Goal: Information Seeking & Learning: Get advice/opinions

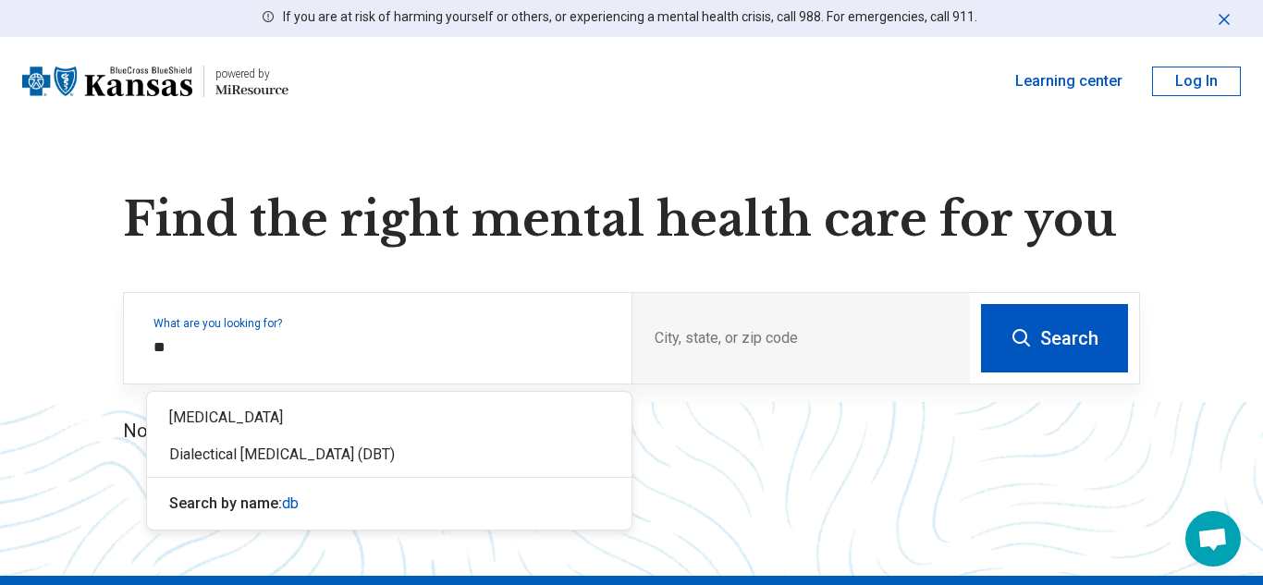
type input "***"
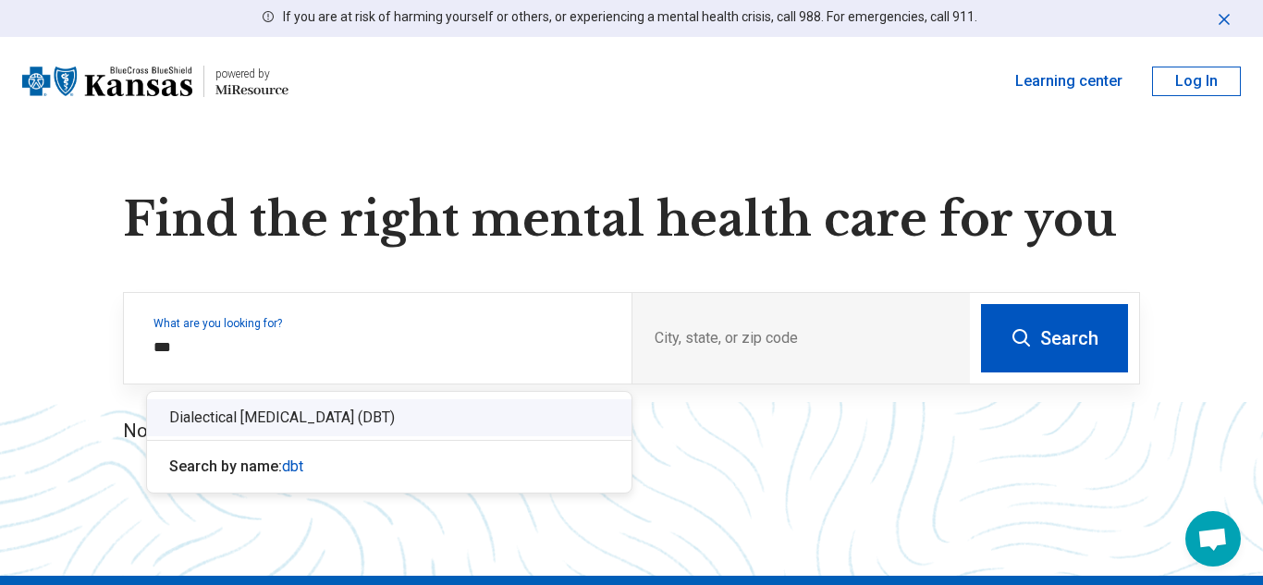
click at [472, 410] on div "Dialectical [MEDICAL_DATA] (DBT)" at bounding box center [389, 417] width 484 height 37
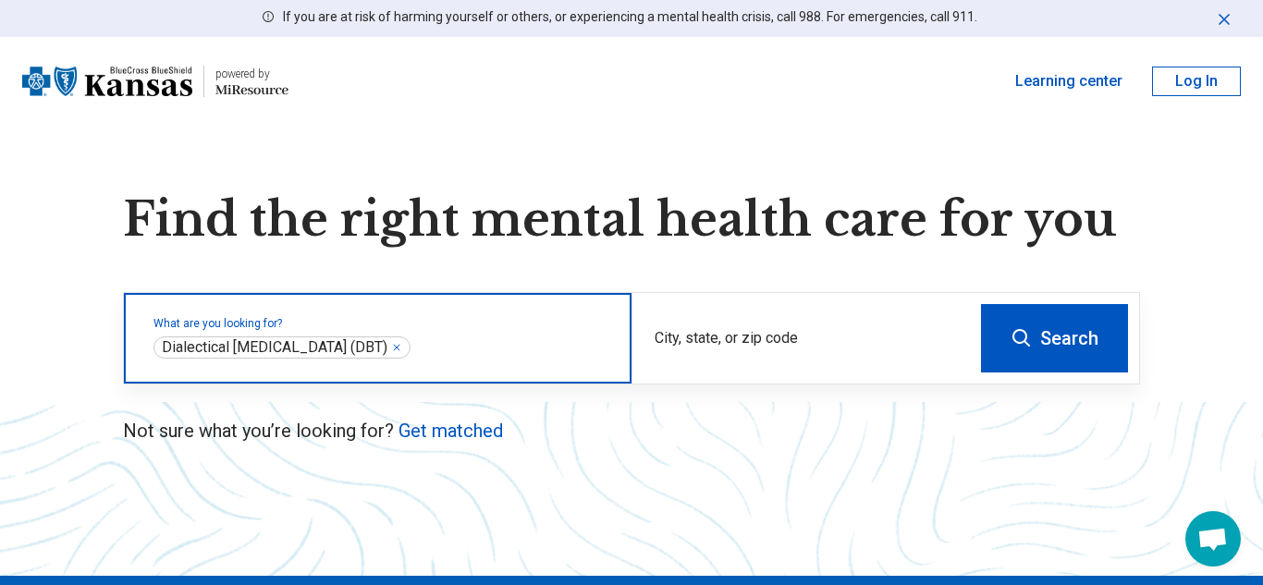
click at [709, 351] on input "City, state, or zip code" at bounding box center [800, 353] width 293 height 22
type input "*****"
click at [1026, 343] on icon at bounding box center [1021, 338] width 18 height 18
click at [824, 342] on input "City, state, or zip code" at bounding box center [800, 353] width 293 height 22
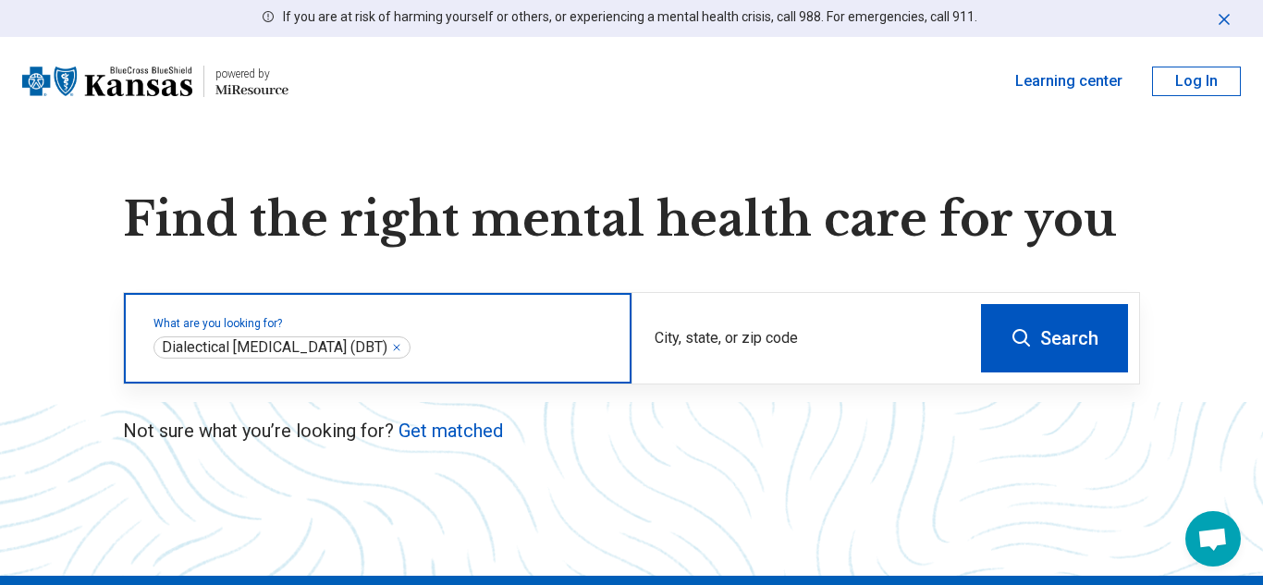
click div "Wellington, KS 67152"
type input "**********"
click at [1068, 309] on button "Search" at bounding box center [1054, 338] width 147 height 68
select select "***"
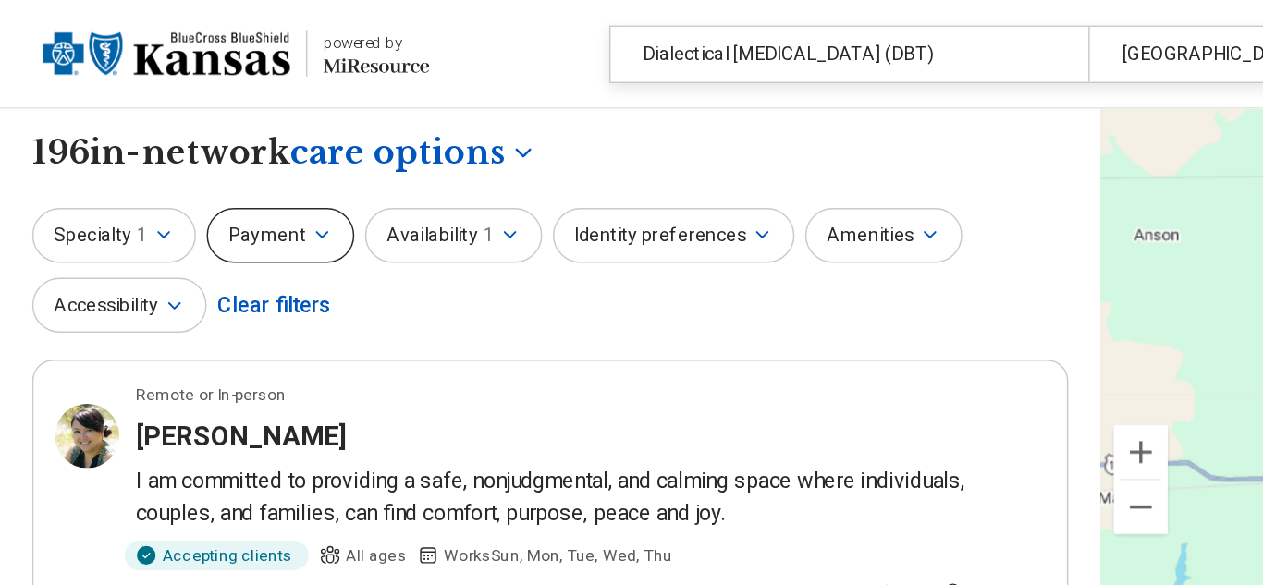
click at [218, 162] on icon "button" at bounding box center [221, 162] width 7 height 4
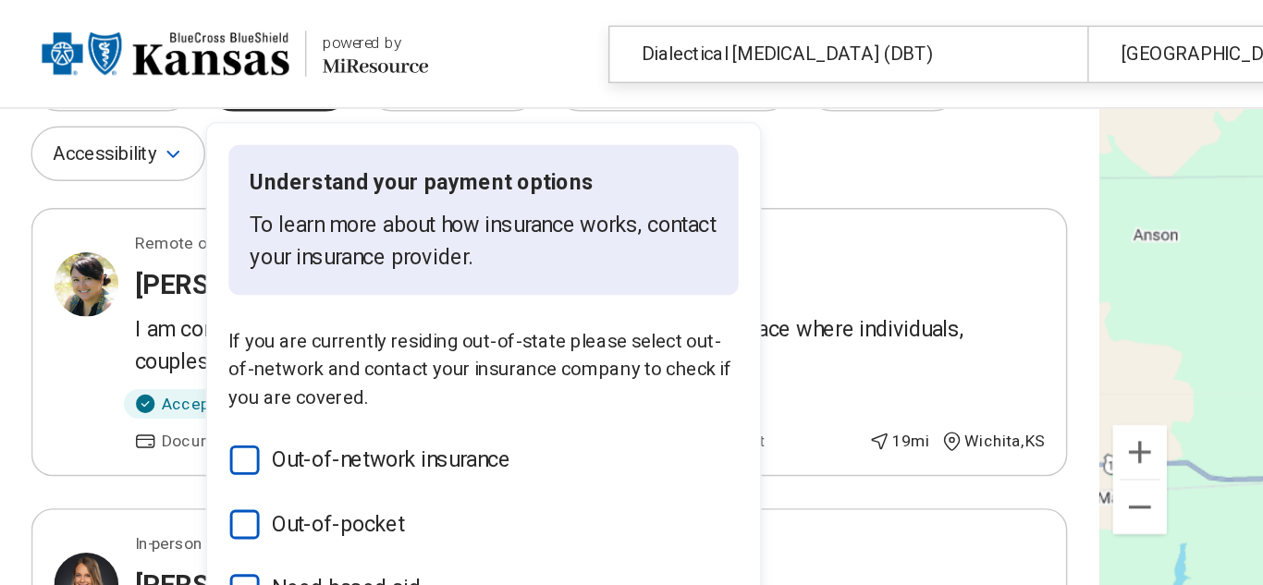
scroll to position [101, 0]
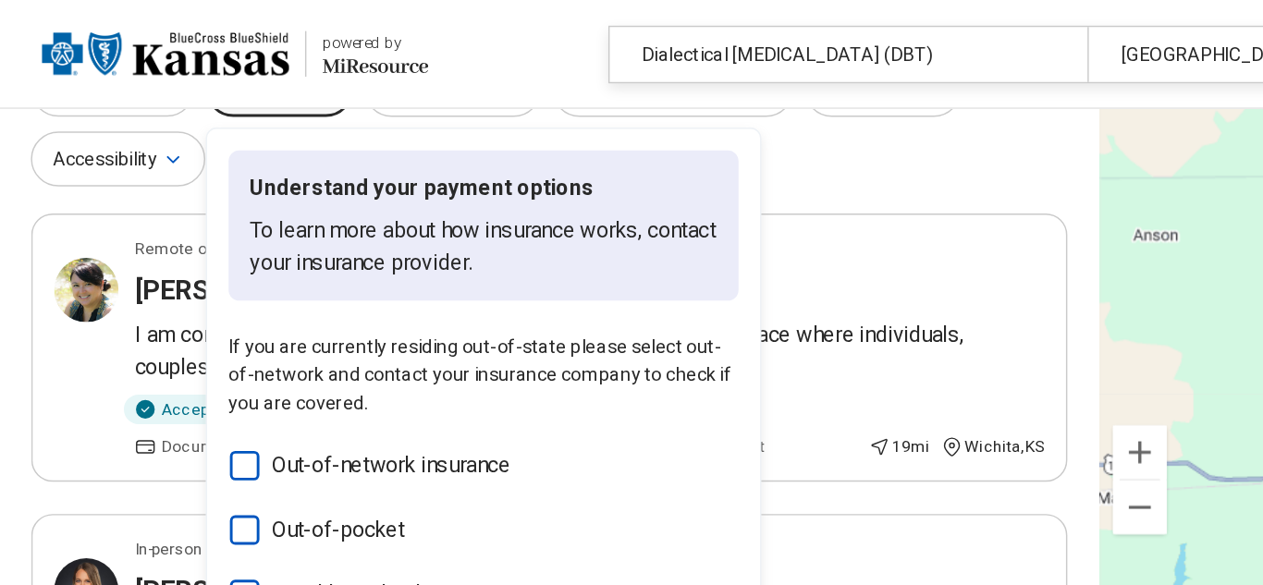
click at [584, 119] on div "Specialty 1 Payment Understand your payment options To learn more about how ins…" at bounding box center [379, 88] width 714 height 90
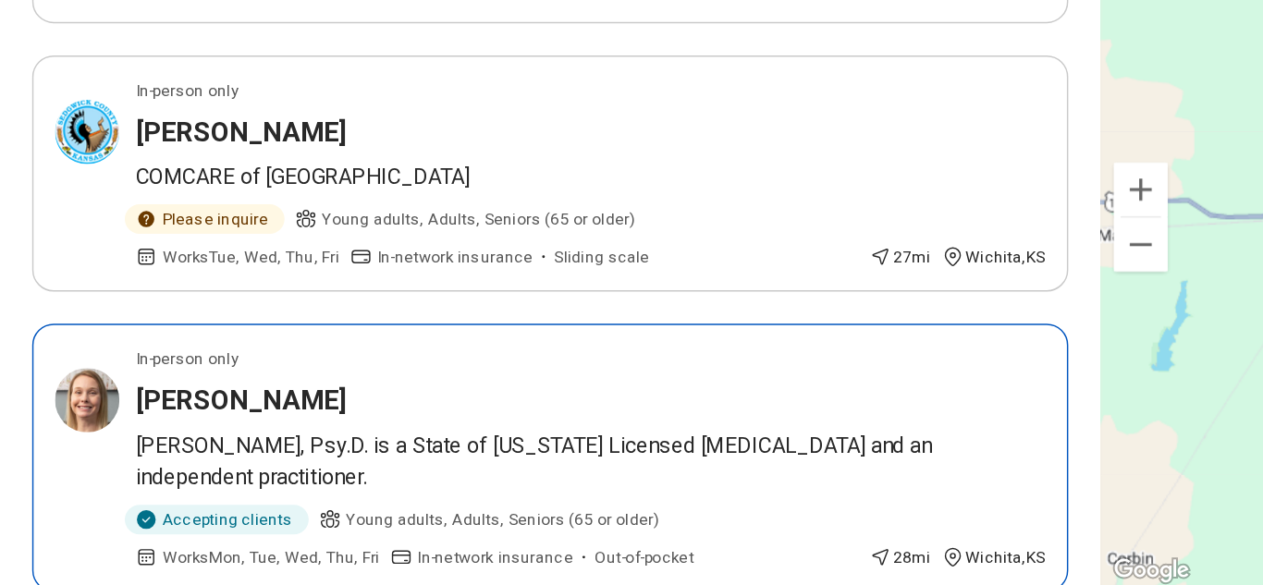
scroll to position [1898, 0]
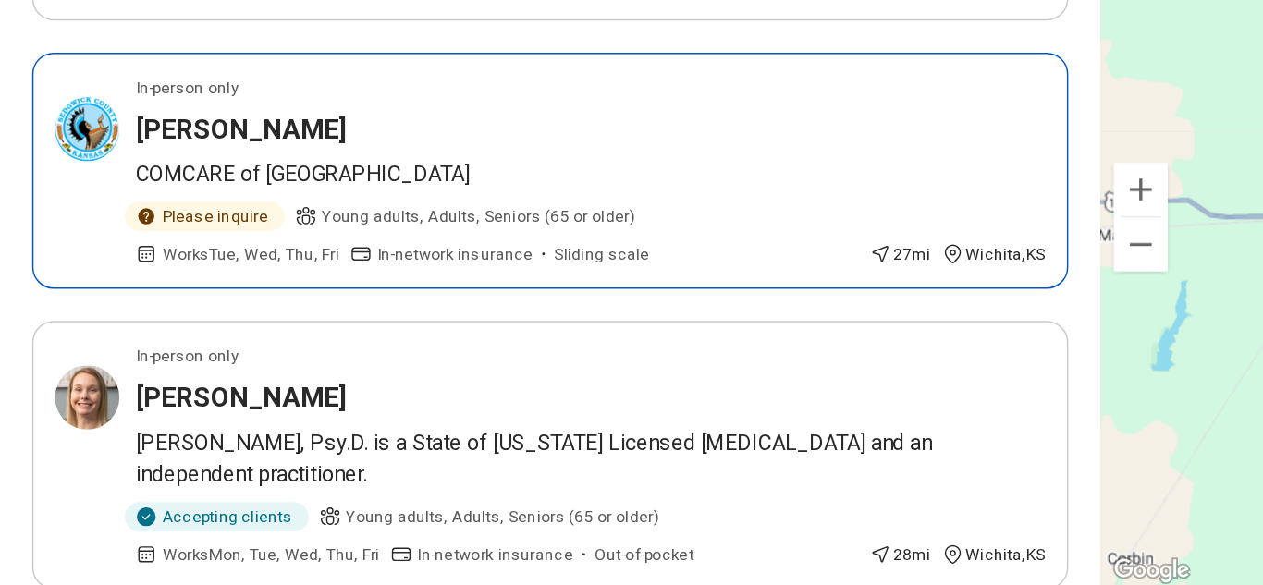
click at [157, 257] on h3 "Kellie Drinkwater" at bounding box center [165, 270] width 145 height 26
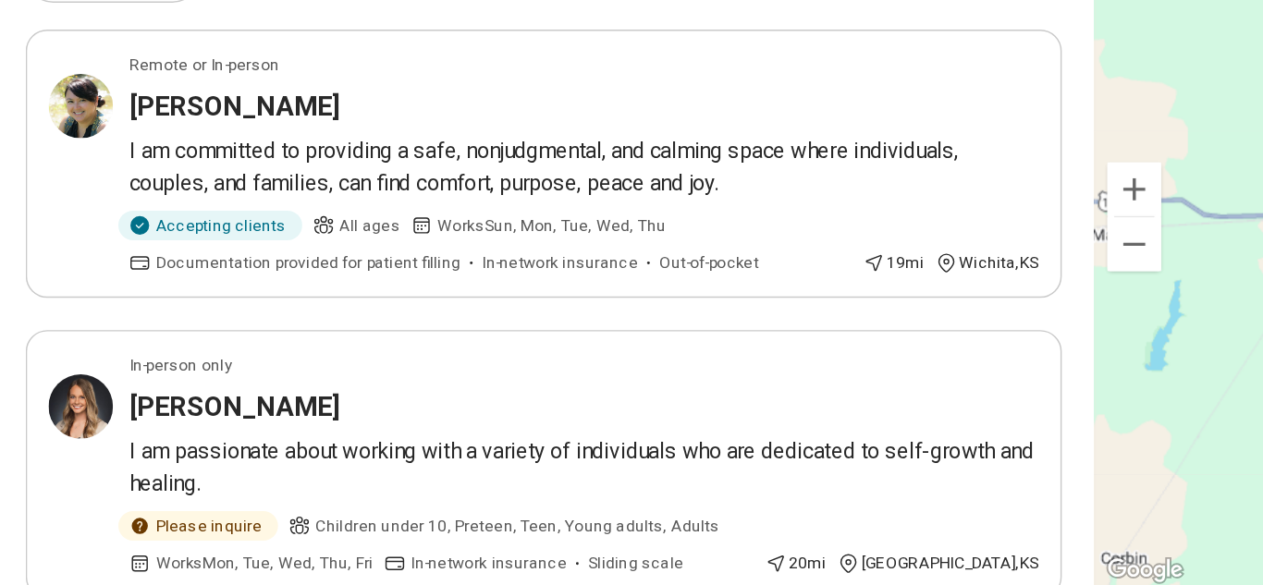
scroll to position [47, 0]
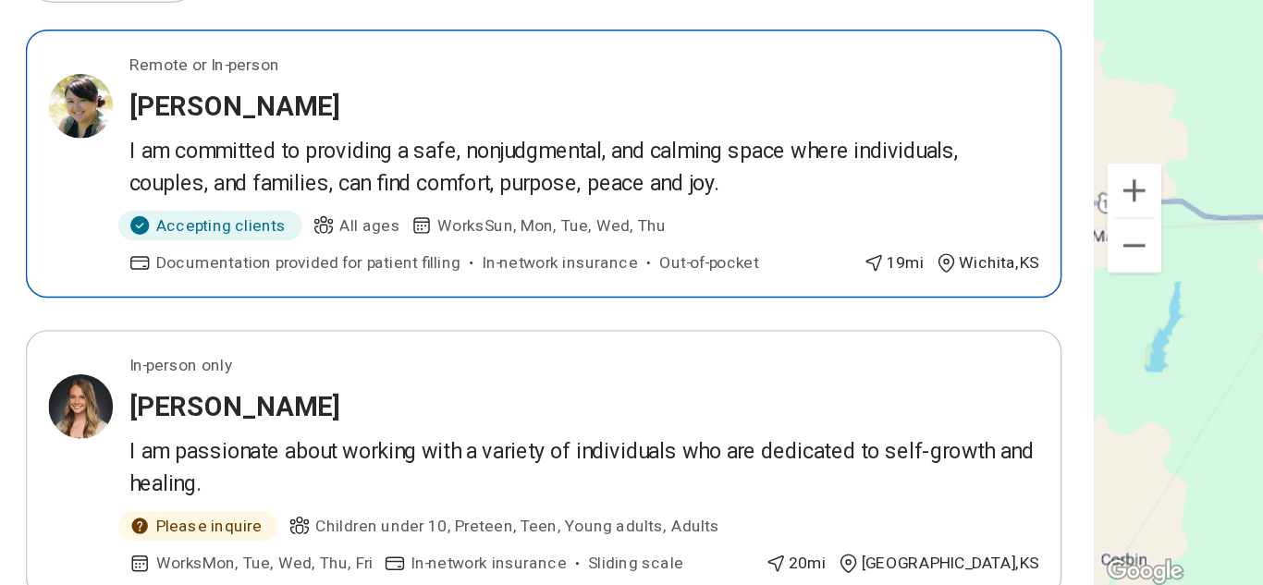
click at [238, 256] on h3 "ANA LIZA SCULLY-SKINNER" at bounding box center [165, 253] width 145 height 26
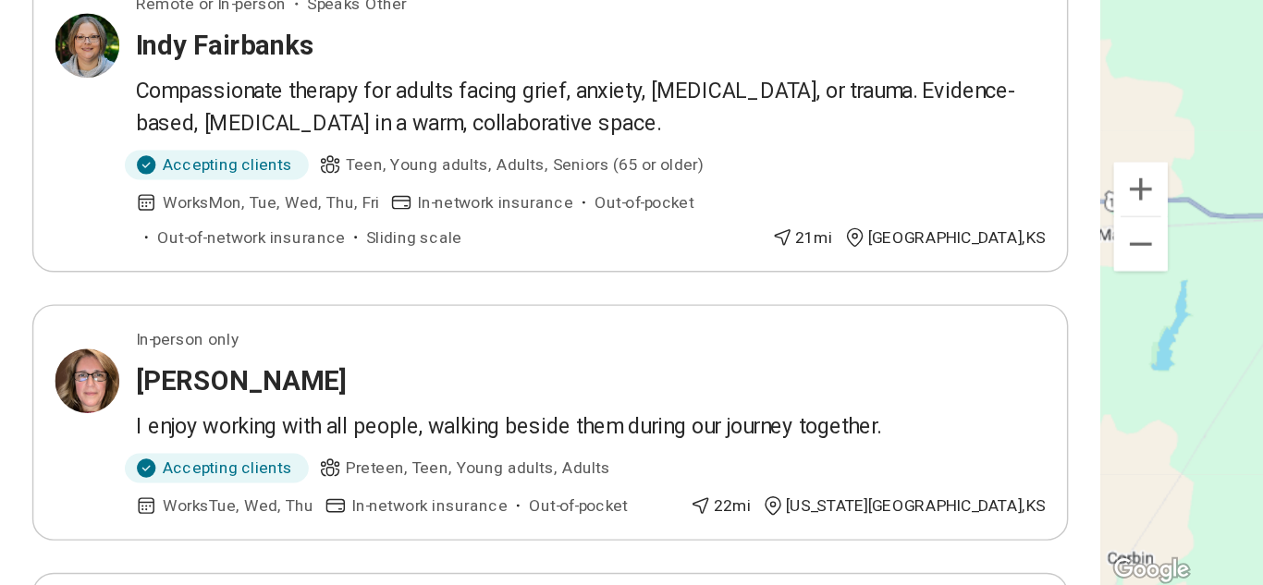
scroll to position [1355, 0]
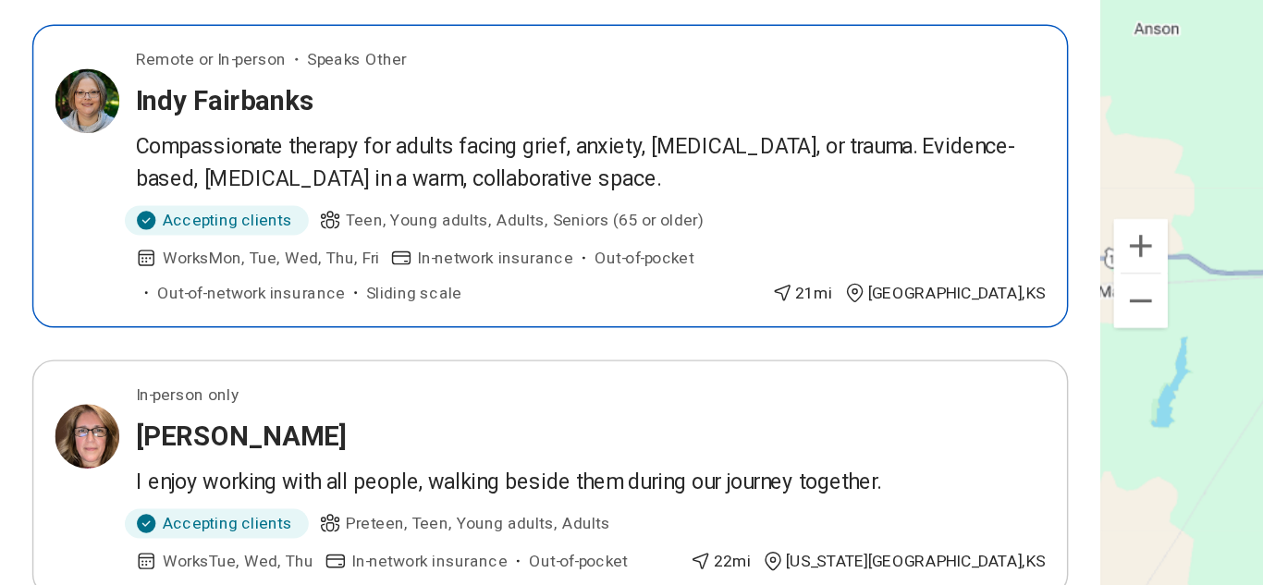
click at [140, 232] on p "Compassionate therapy for adults facing grief, anxiety, depression, or trauma. …" at bounding box center [406, 254] width 627 height 44
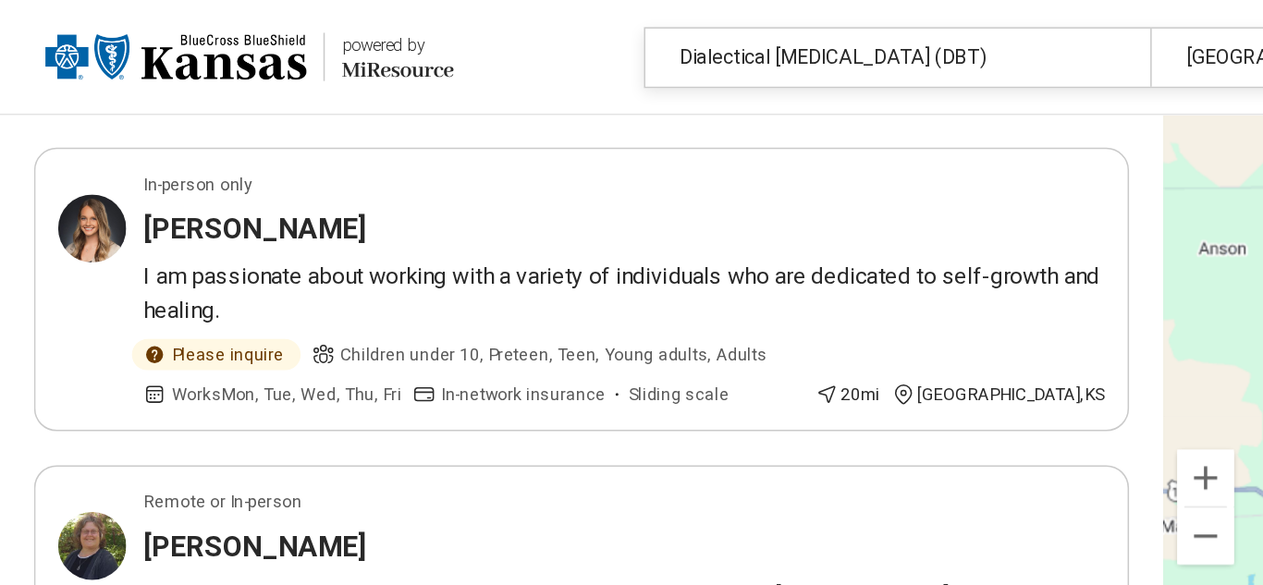
scroll to position [0, 0]
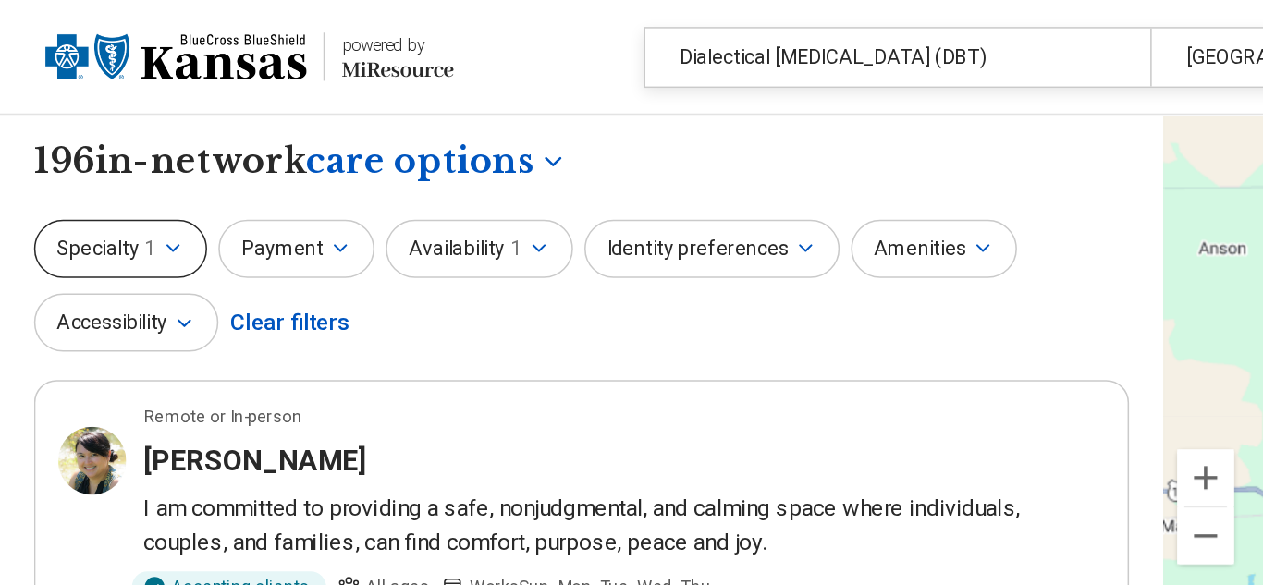
click at [112, 163] on icon "button" at bounding box center [112, 162] width 7 height 4
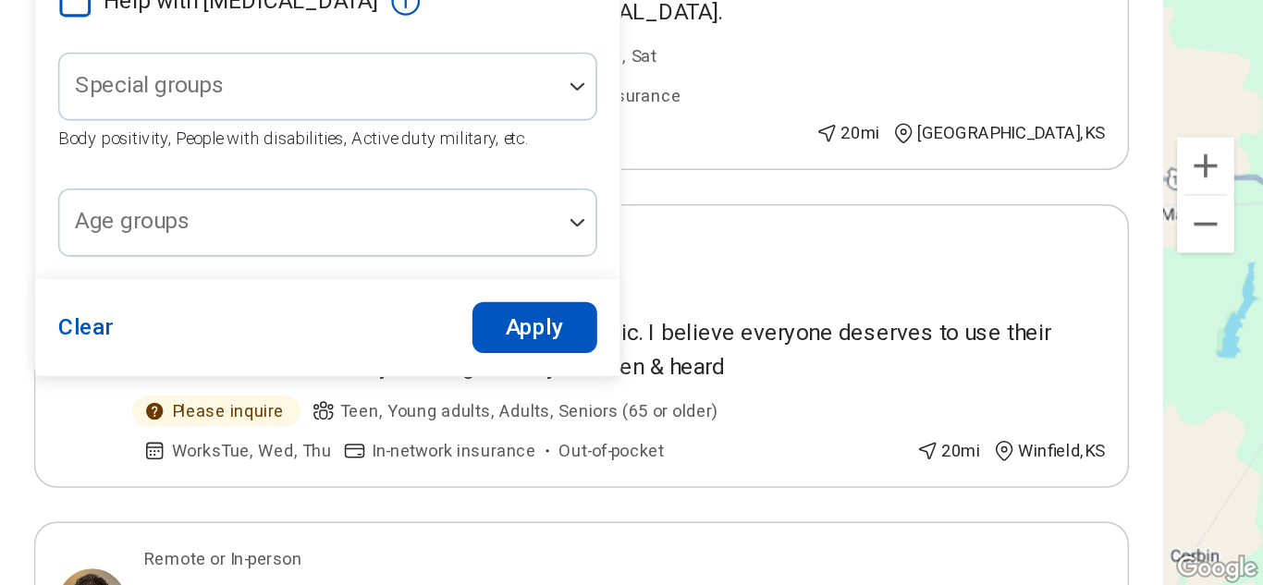
scroll to position [562, 0]
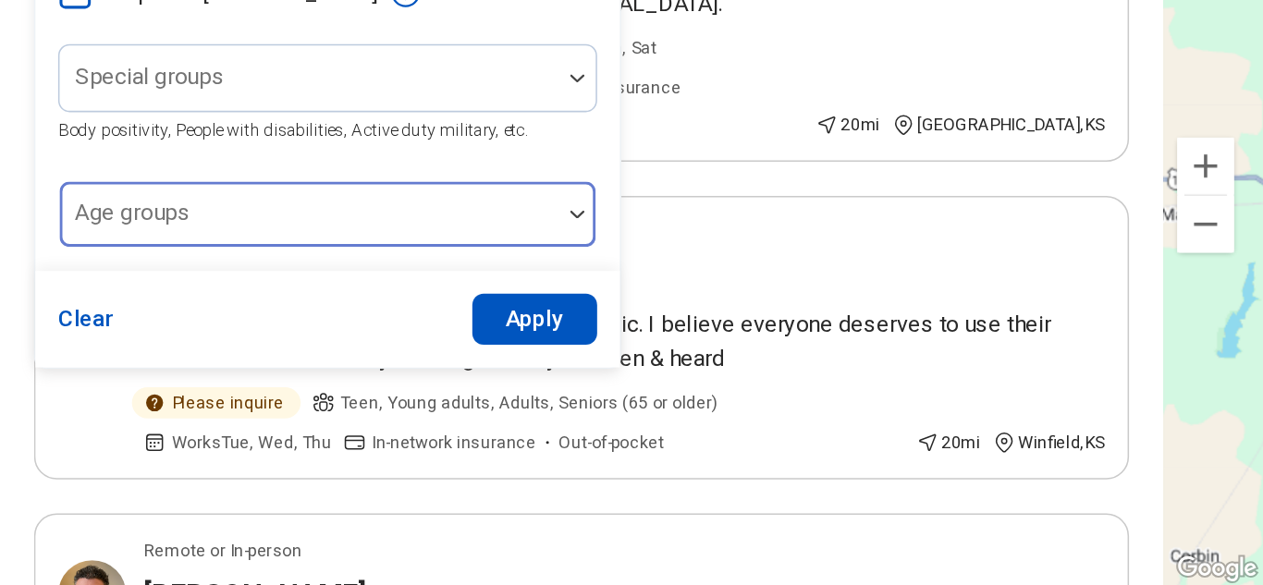
click at [185, 342] on div at bounding box center [201, 350] width 311 height 26
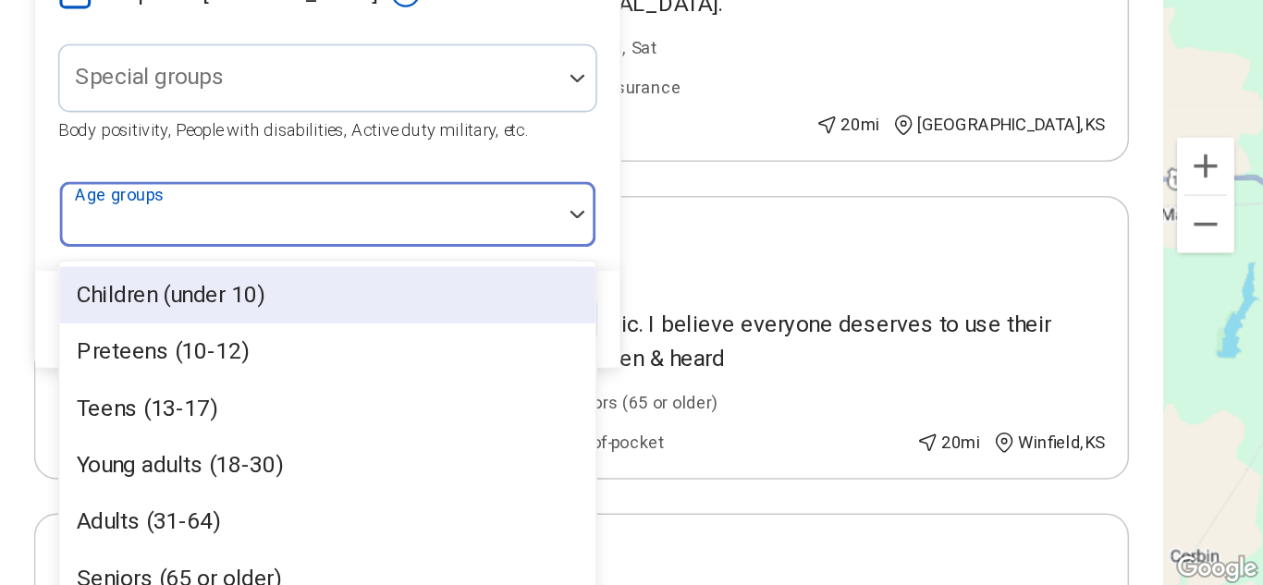
scroll to position [588, 0]
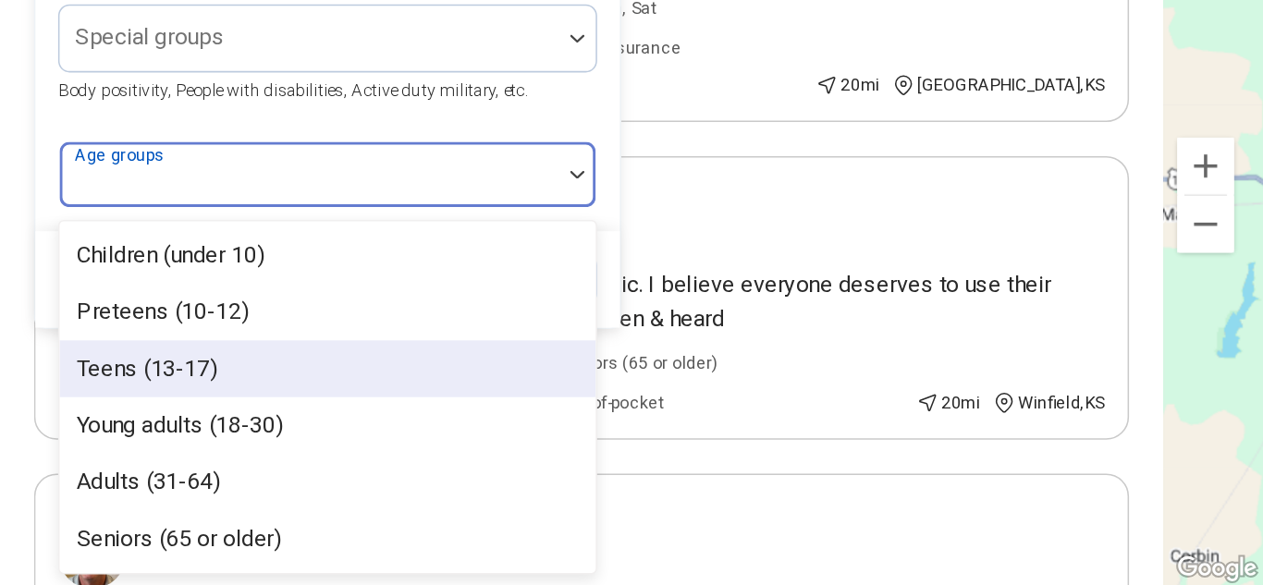
click at [109, 441] on div "Teens (13-17)" at bounding box center [96, 444] width 92 height 22
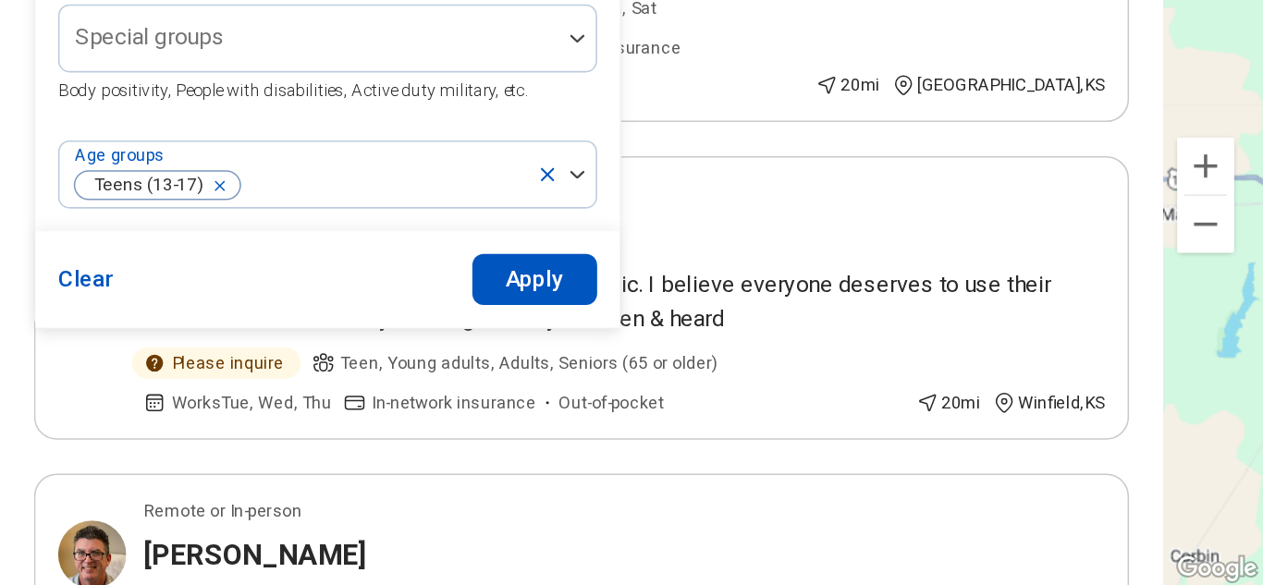
click at [330, 378] on button "Apply" at bounding box center [349, 385] width 82 height 33
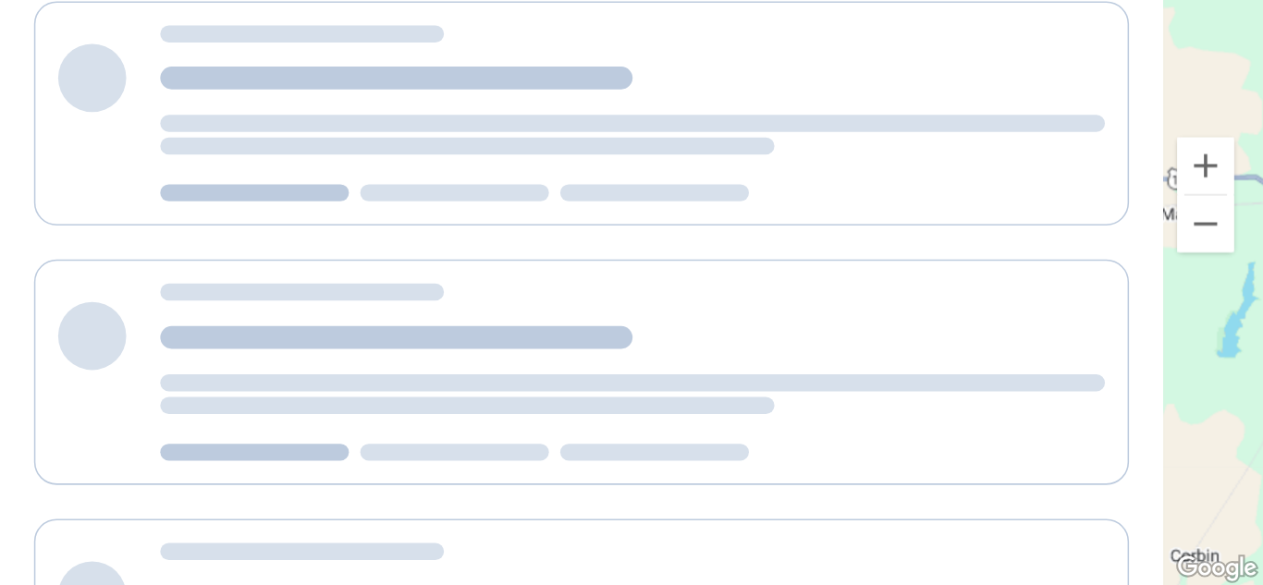
scroll to position [0, 0]
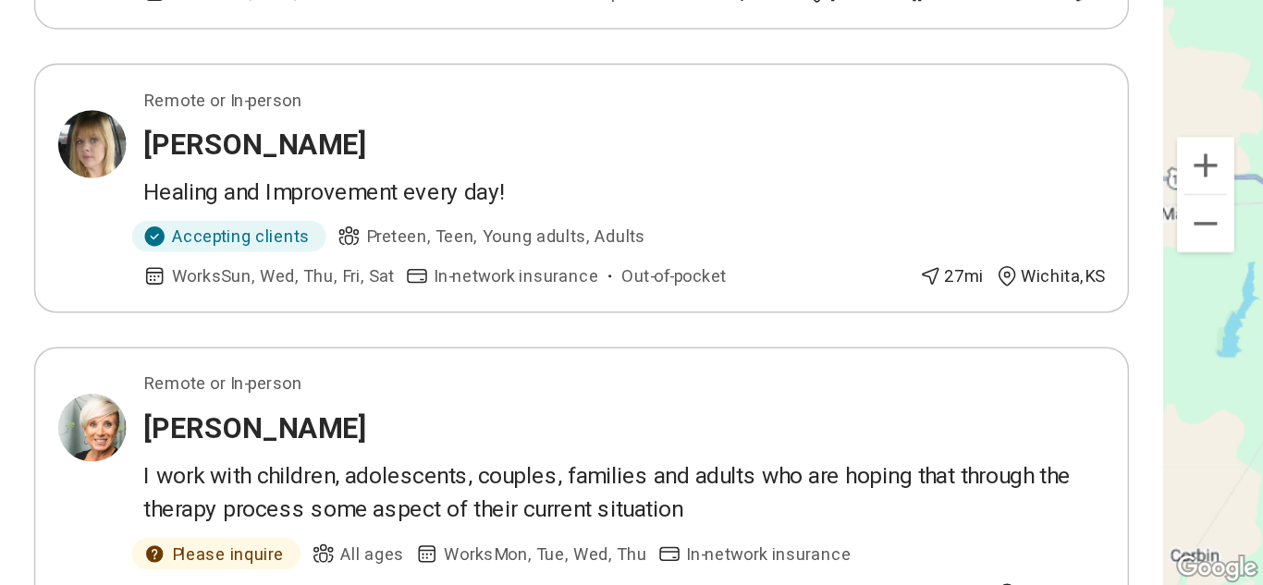
scroll to position [1468, 0]
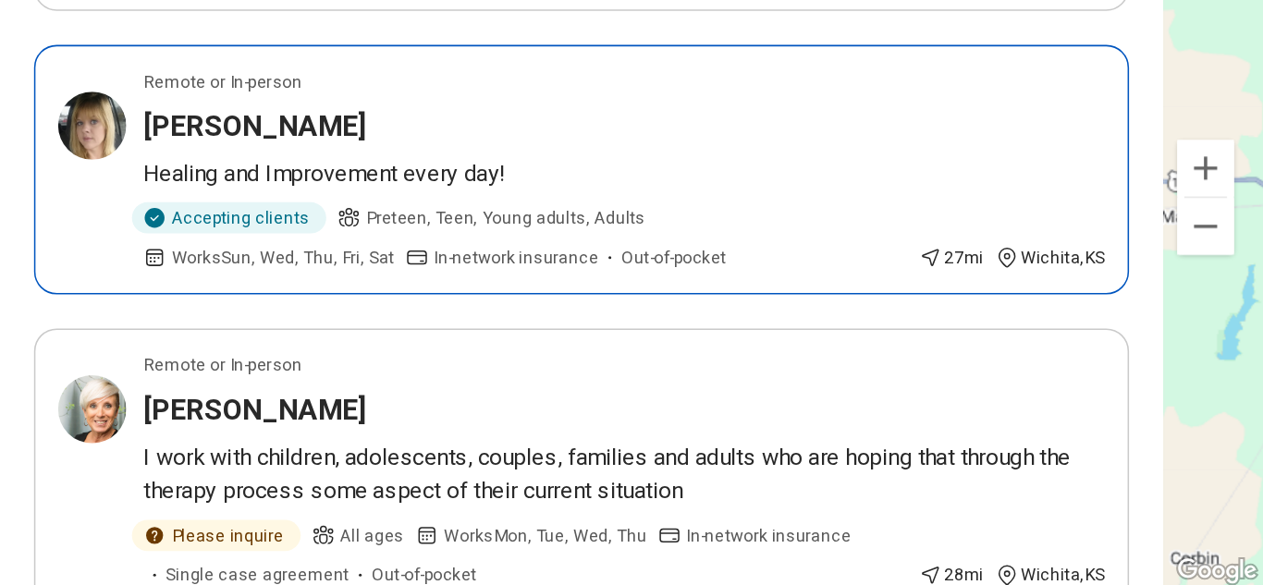
click at [239, 313] on p "Healing and Improvement every day!" at bounding box center [406, 315] width 627 height 22
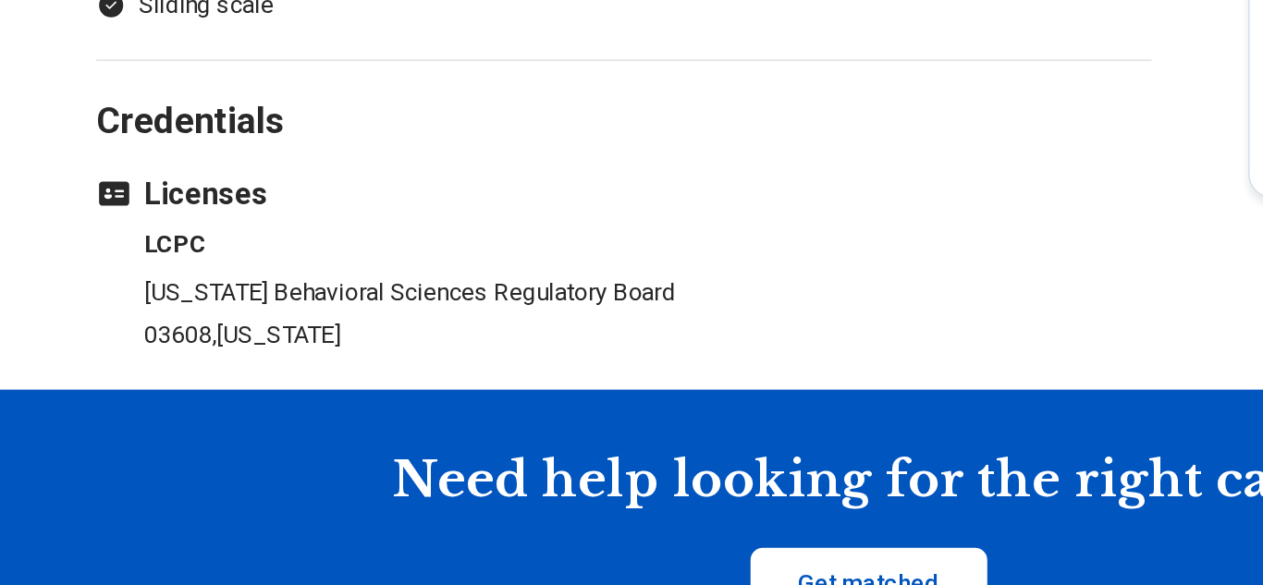
scroll to position [1679, 0]
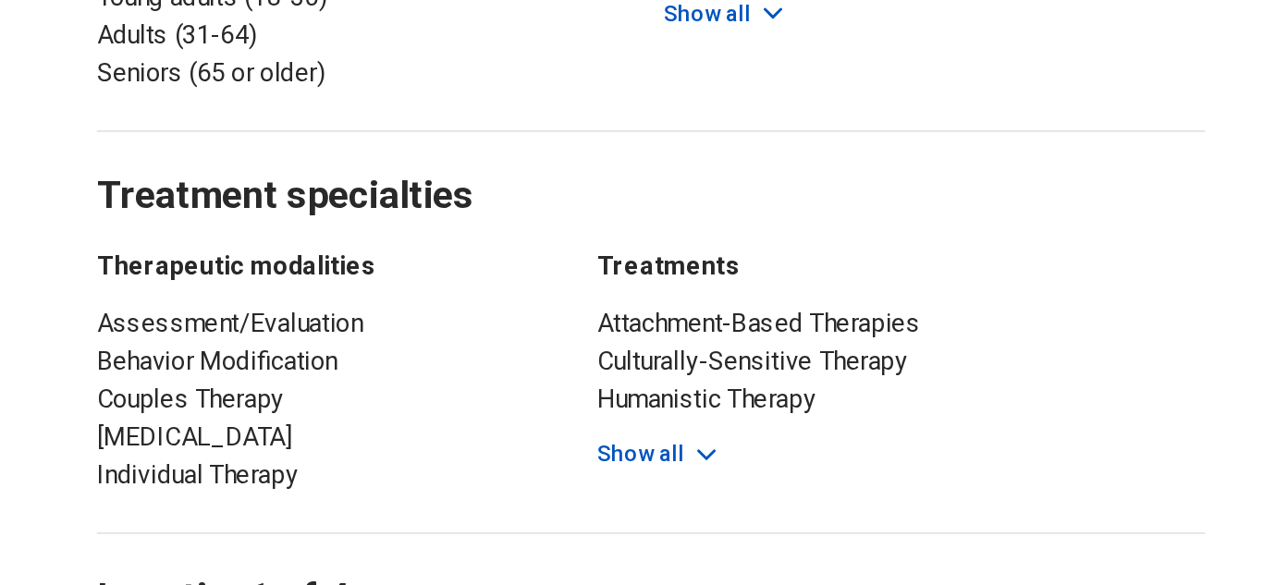
scroll to position [1155, 0]
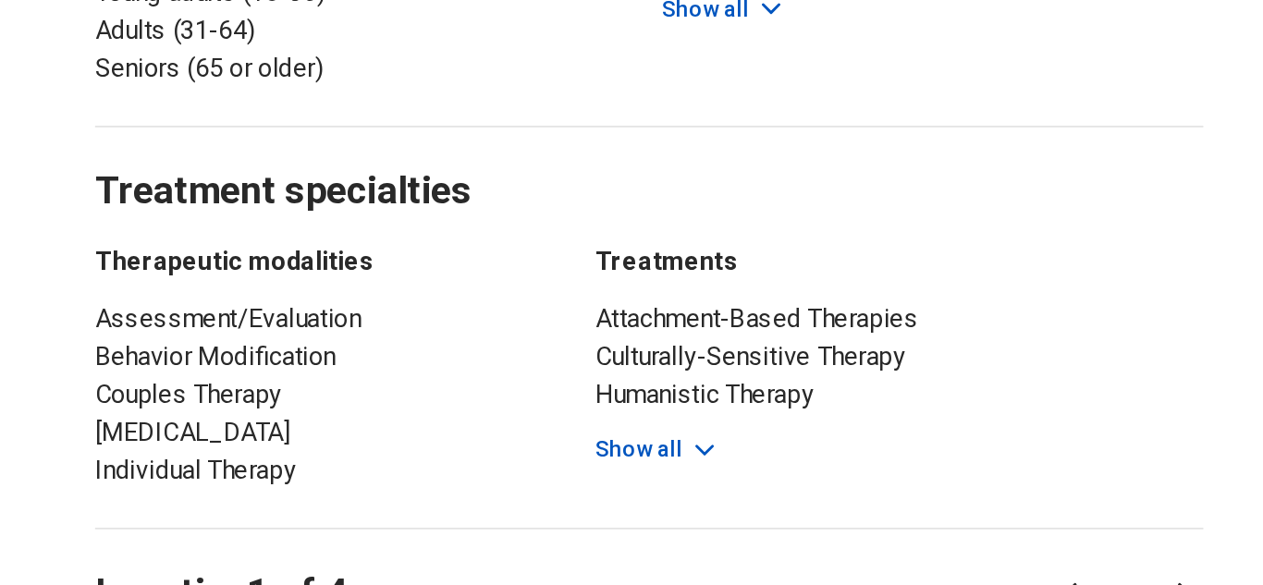
click at [482, 495] on button "Show all" at bounding box center [486, 504] width 73 height 19
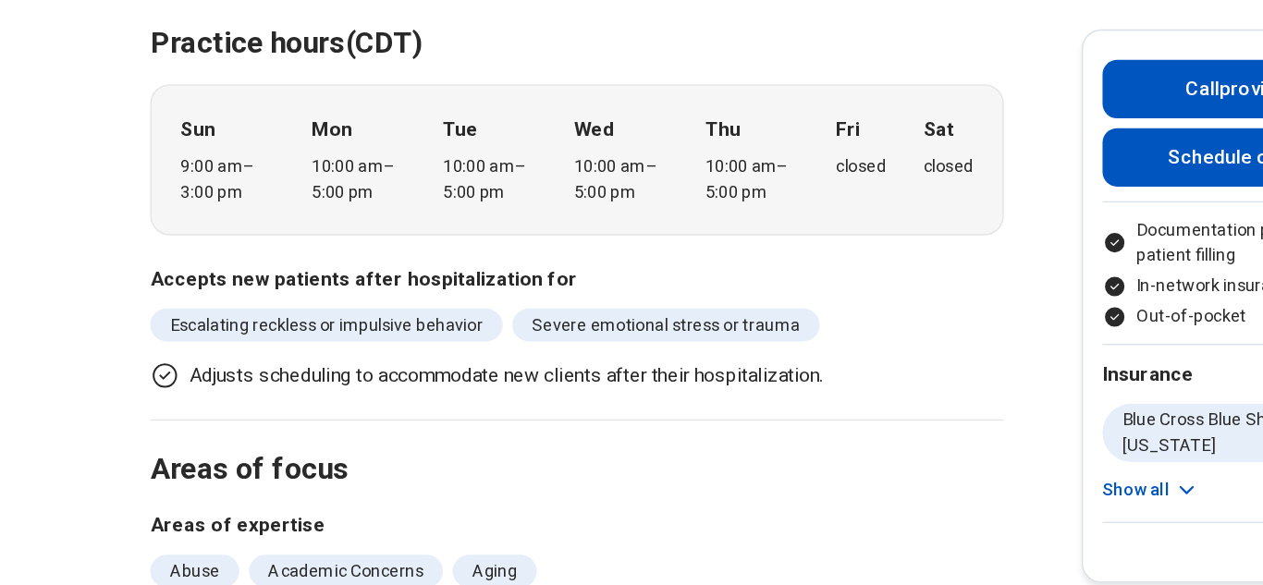
scroll to position [0, 0]
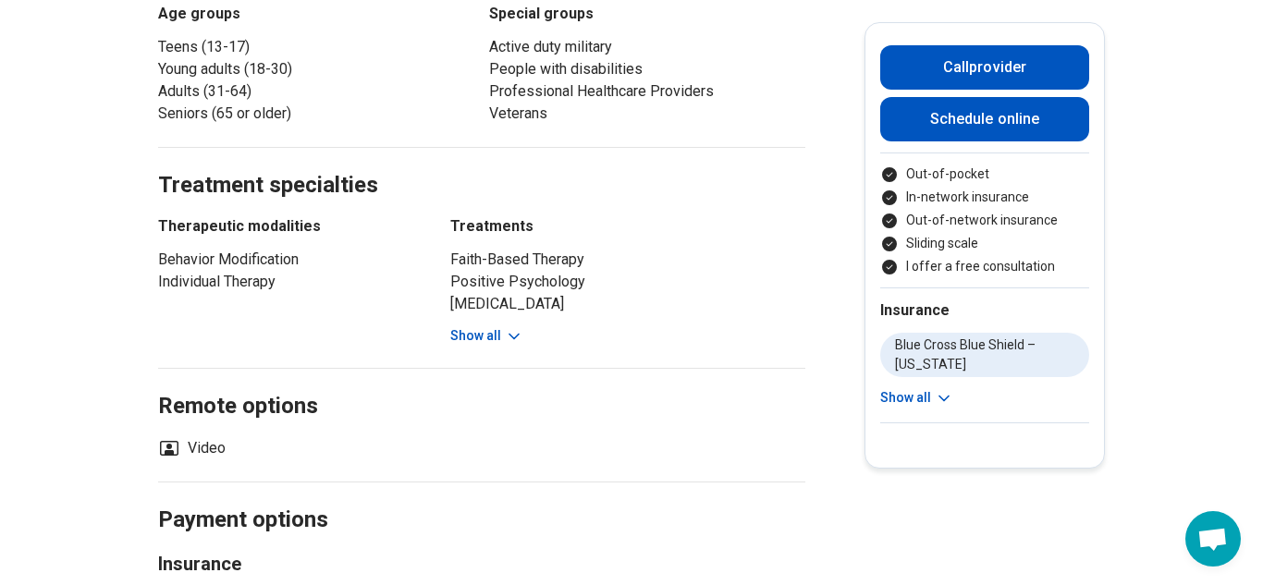
scroll to position [963, 0]
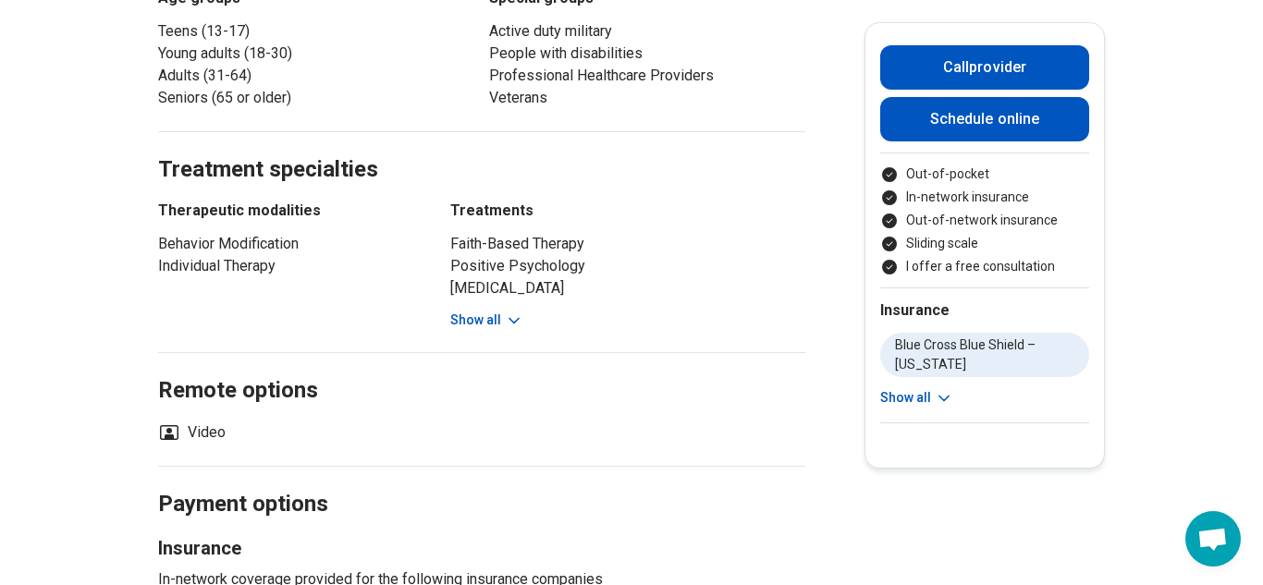
click at [476, 311] on button "Show all" at bounding box center [486, 320] width 73 height 19
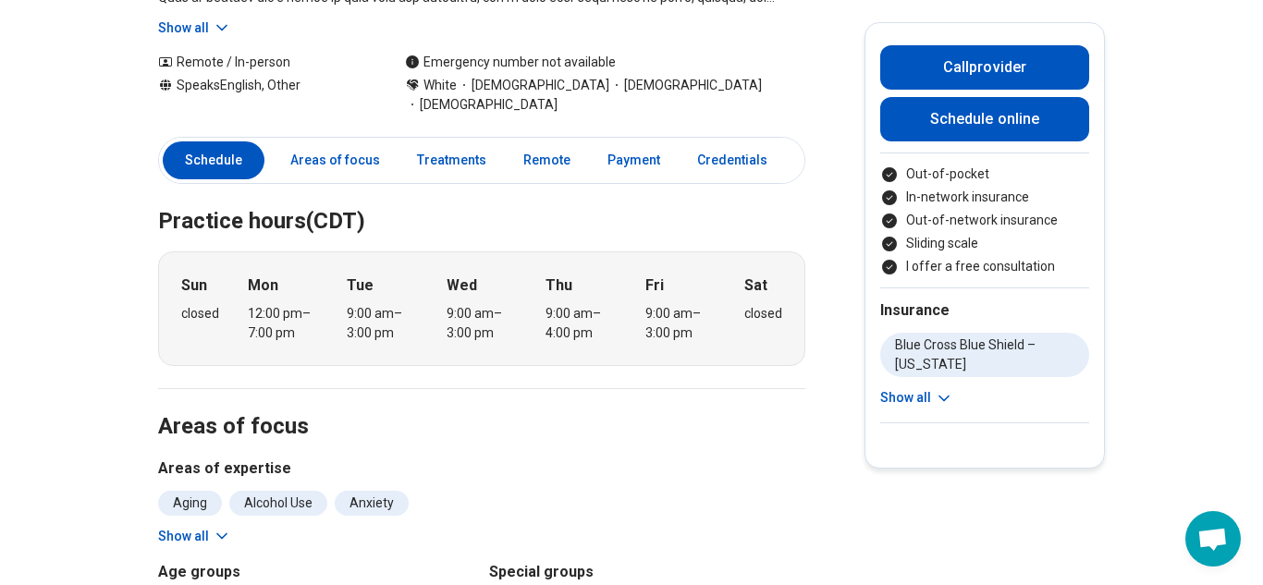
scroll to position [386, 0]
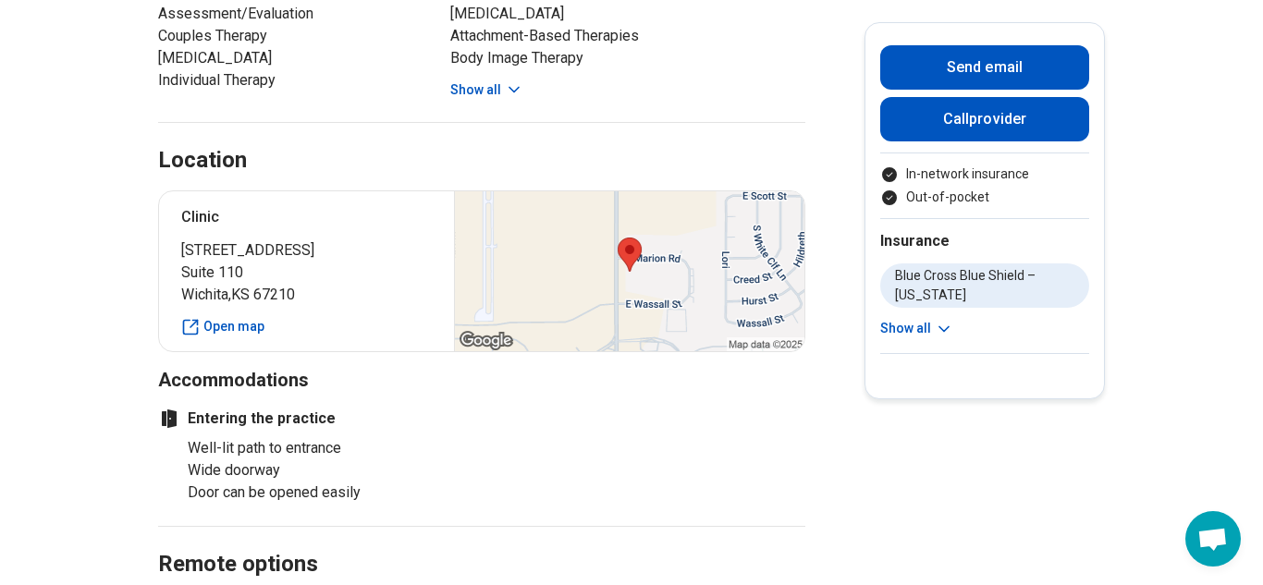
scroll to position [1190, 0]
click at [230, 328] on link "Open map" at bounding box center [306, 328] width 250 height 19
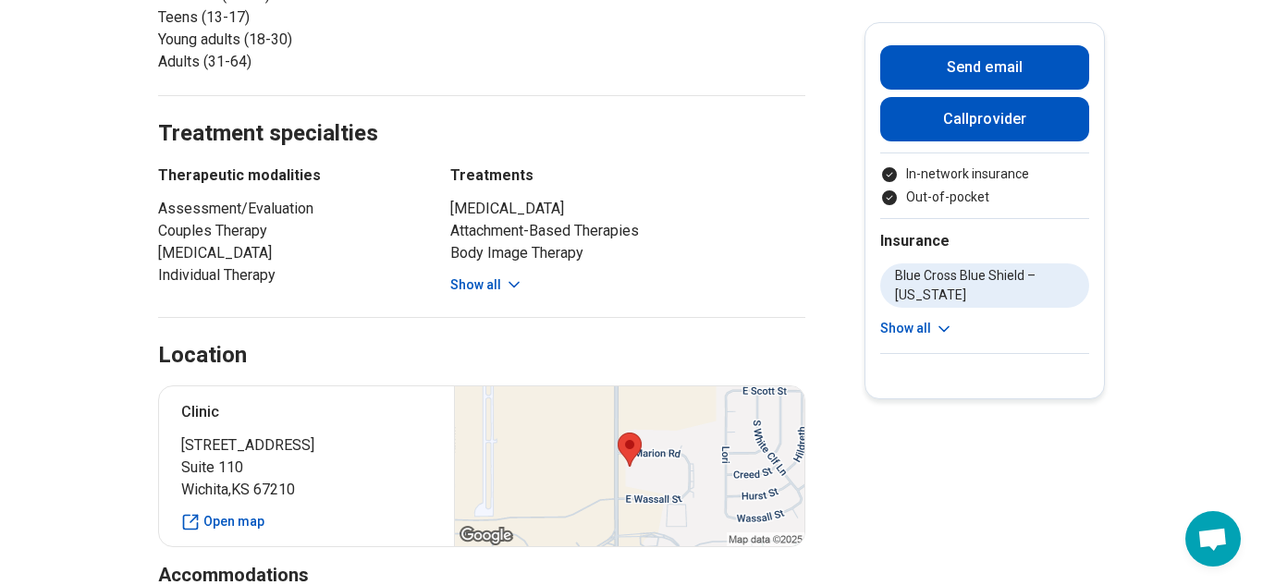
scroll to position [995, 0]
click at [482, 286] on button "Show all" at bounding box center [486, 285] width 73 height 19
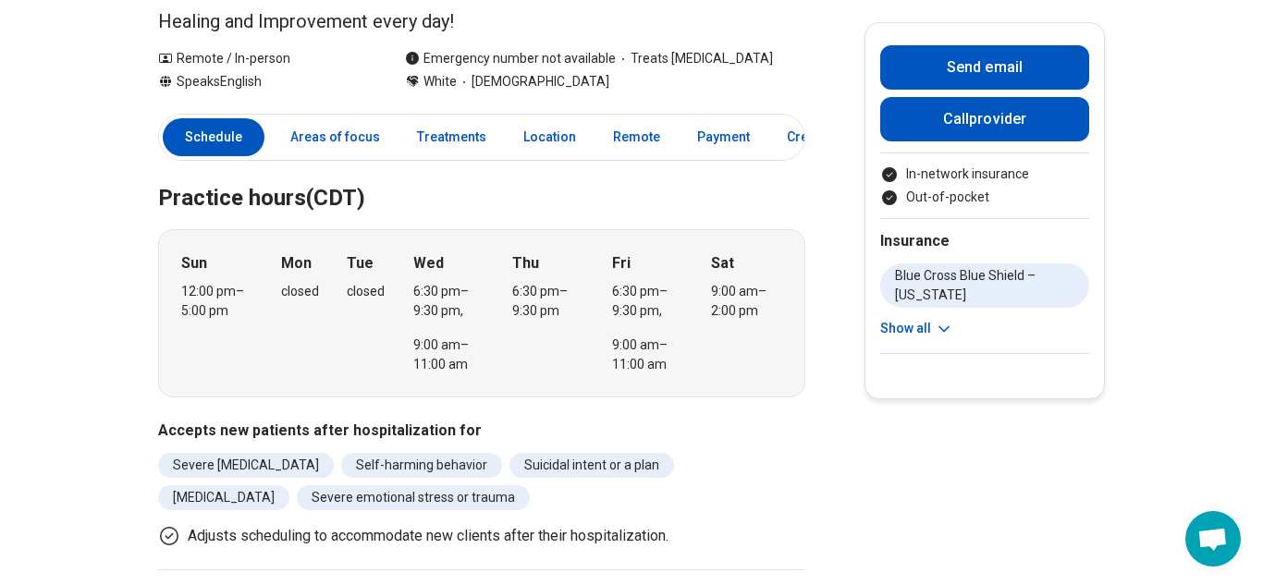
scroll to position [0, 0]
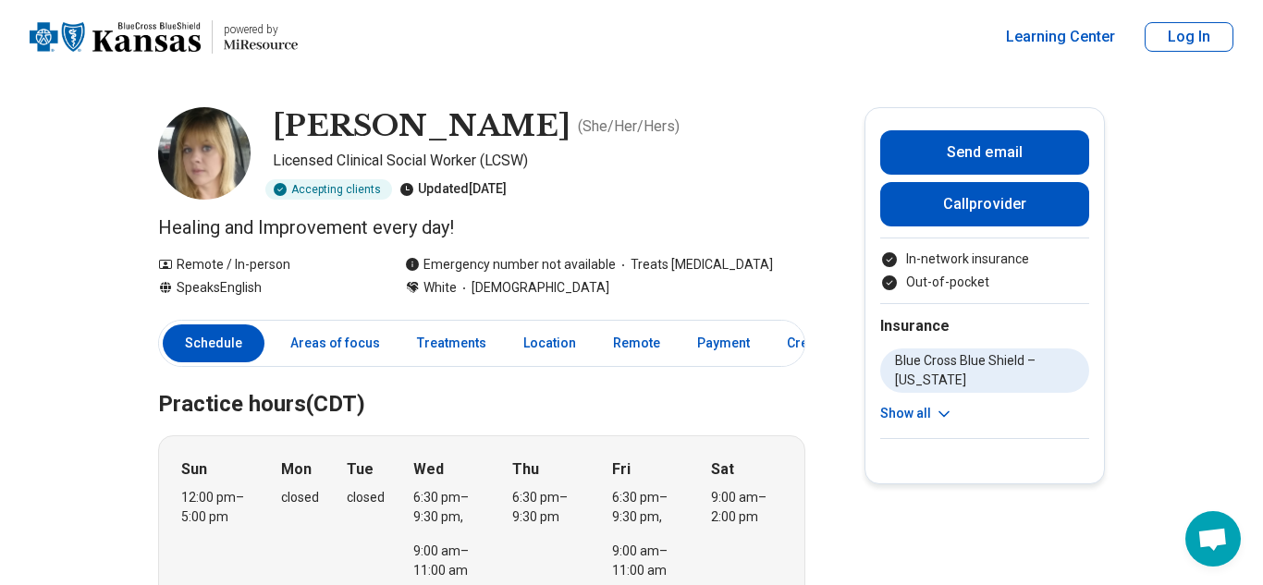
drag, startPoint x: 276, startPoint y: 124, endPoint x: 510, endPoint y: 122, distance: 233.9
click at [510, 122] on h1 "[PERSON_NAME]" at bounding box center [422, 126] width 298 height 39
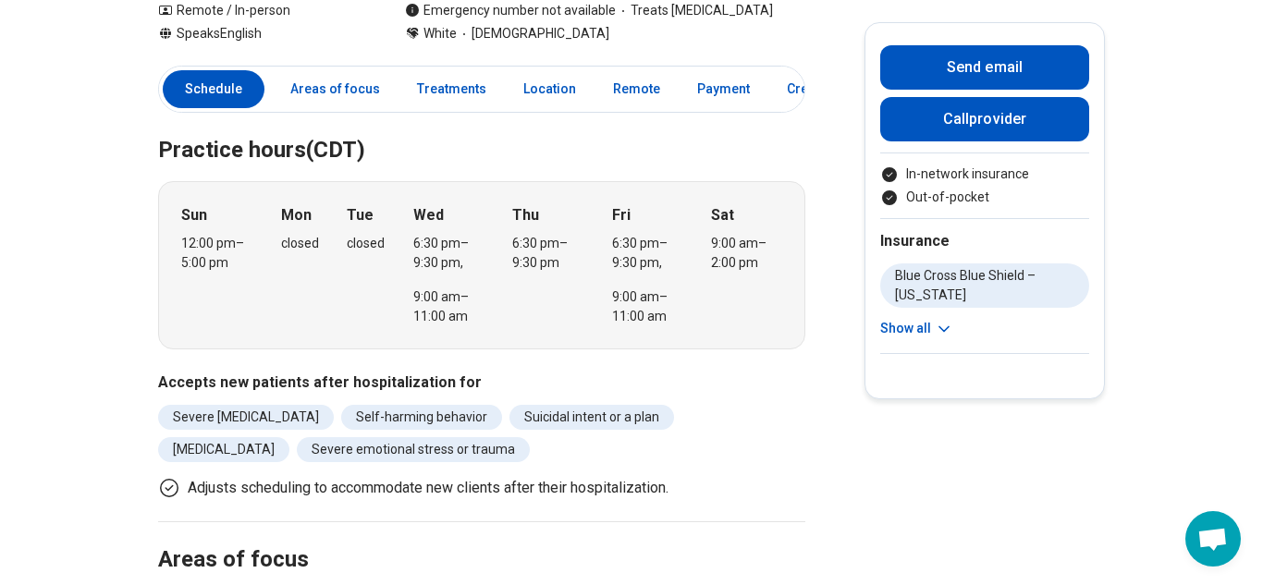
scroll to position [259, 0]
